Goal: Task Accomplishment & Management: Manage account settings

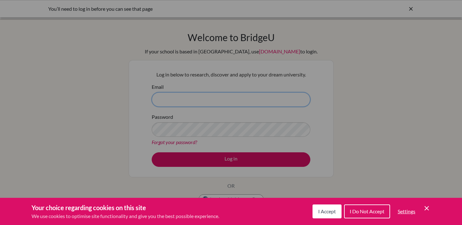
type input "[EMAIL_ADDRESS][DOMAIN_NAME]"
click at [339, 213] on button "I Accept" at bounding box center [327, 211] width 29 height 14
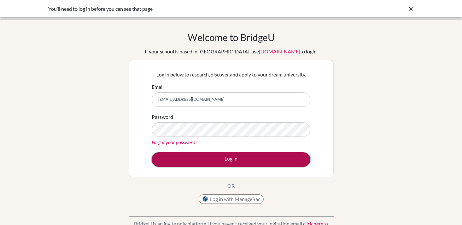
click at [272, 161] on button "Log in" at bounding box center [231, 159] width 159 height 15
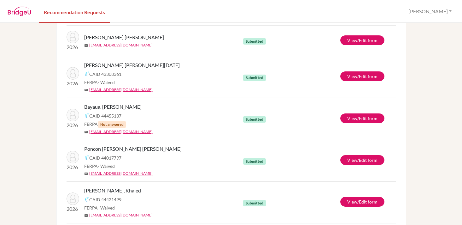
scroll to position [493, 0]
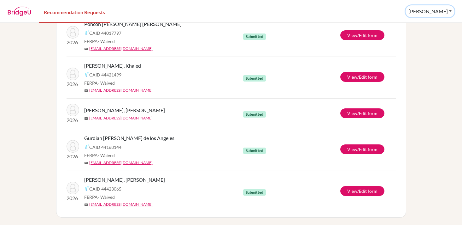
click at [449, 11] on button "Lisa" at bounding box center [430, 11] width 49 height 12
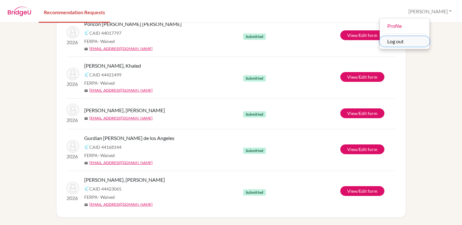
click at [421, 43] on button "Log out" at bounding box center [405, 41] width 50 height 10
